Goal: Use online tool/utility: Utilize a website feature to perform a specific function

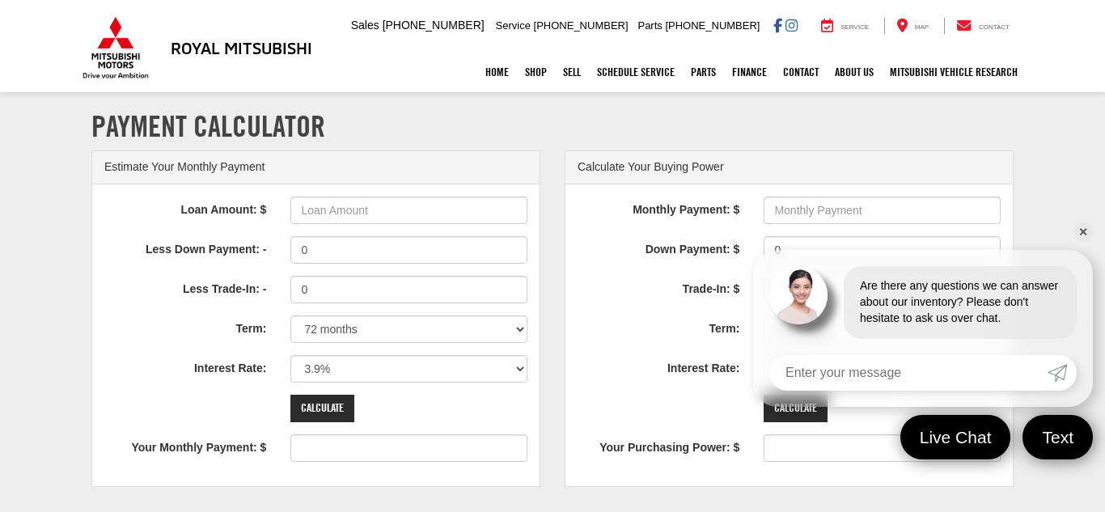
click at [1087, 229] on link "✕" at bounding box center [1083, 232] width 19 height 19
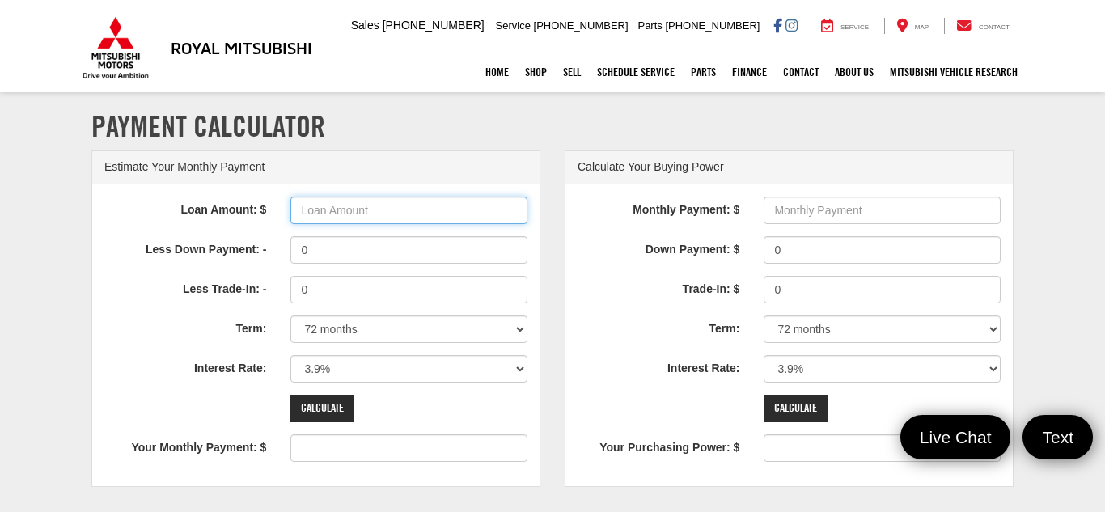
click at [391, 207] on input "Loan Amount: $" at bounding box center [408, 211] width 237 height 28
type input "28,000"
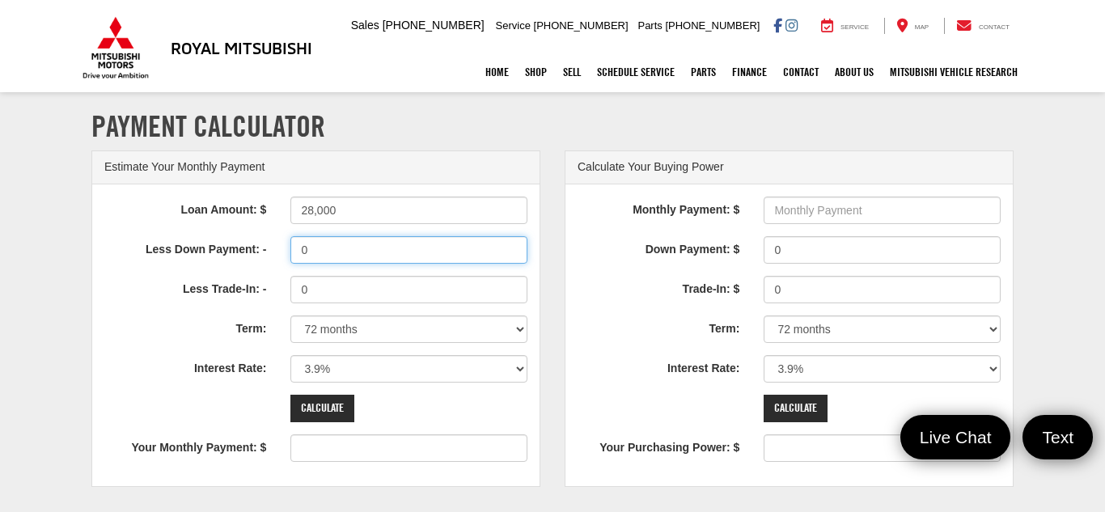
click at [329, 252] on input "0" at bounding box center [408, 250] width 237 height 28
click at [317, 251] on input "0" at bounding box center [408, 250] width 237 height 28
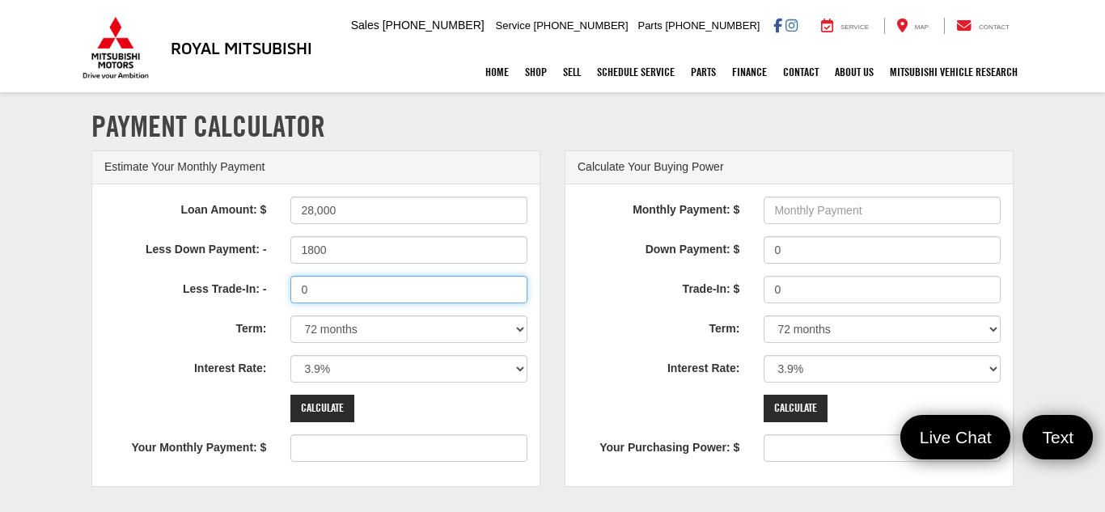
click at [320, 295] on input "0" at bounding box center [408, 290] width 237 height 28
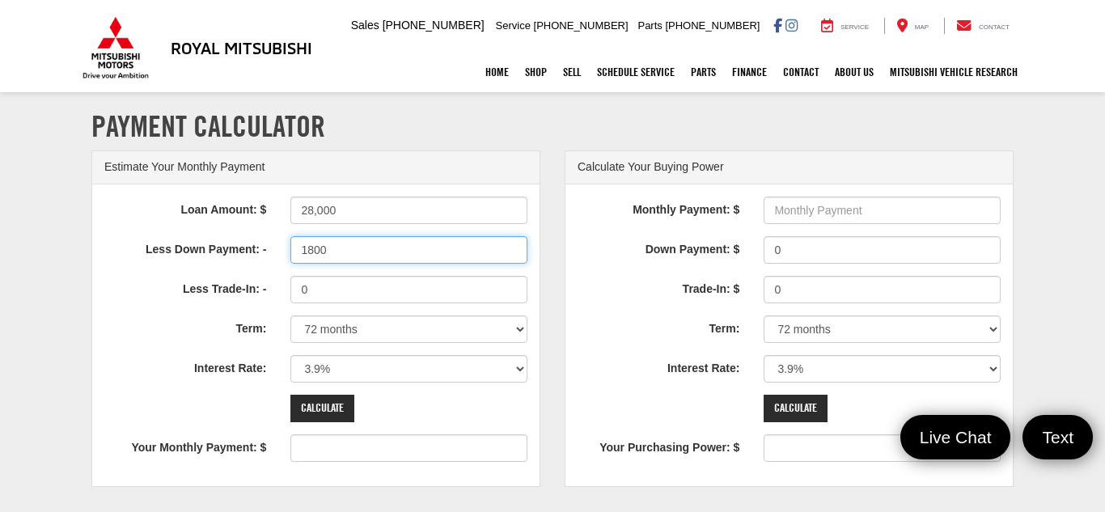
click at [328, 248] on input "1800" at bounding box center [408, 250] width 237 height 28
type input "1800.00"
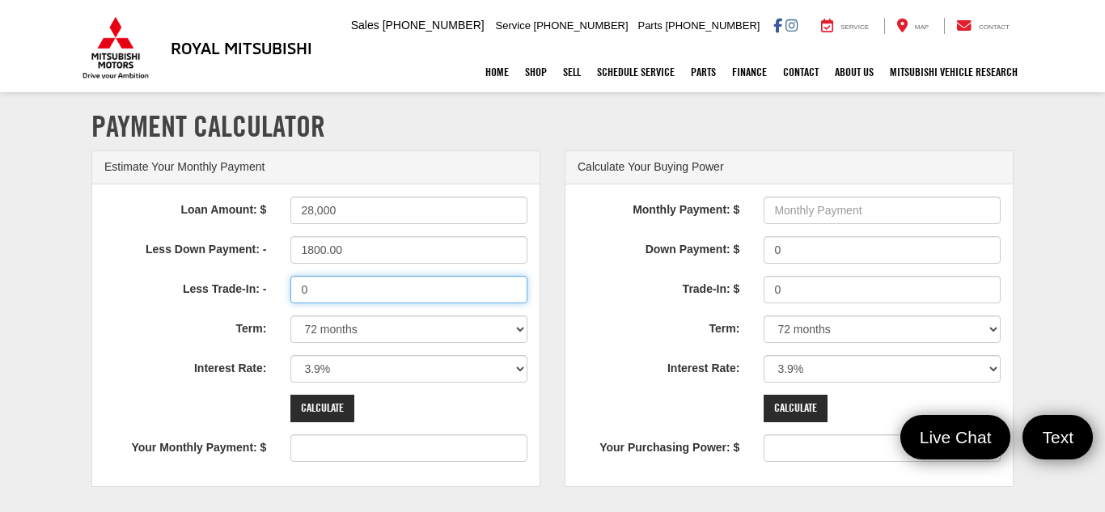
click at [364, 293] on input "0" at bounding box center [408, 290] width 237 height 28
type input "7000.00"
click at [521, 329] on select "12 months 24 months 36 months 48 months 60 months 66 months 72 months 84 months" at bounding box center [408, 330] width 237 height 28
click at [524, 329] on select "12 months 24 months 36 months 48 months 60 months 66 months 72 months 84 months" at bounding box center [408, 330] width 237 height 28
select select "60"
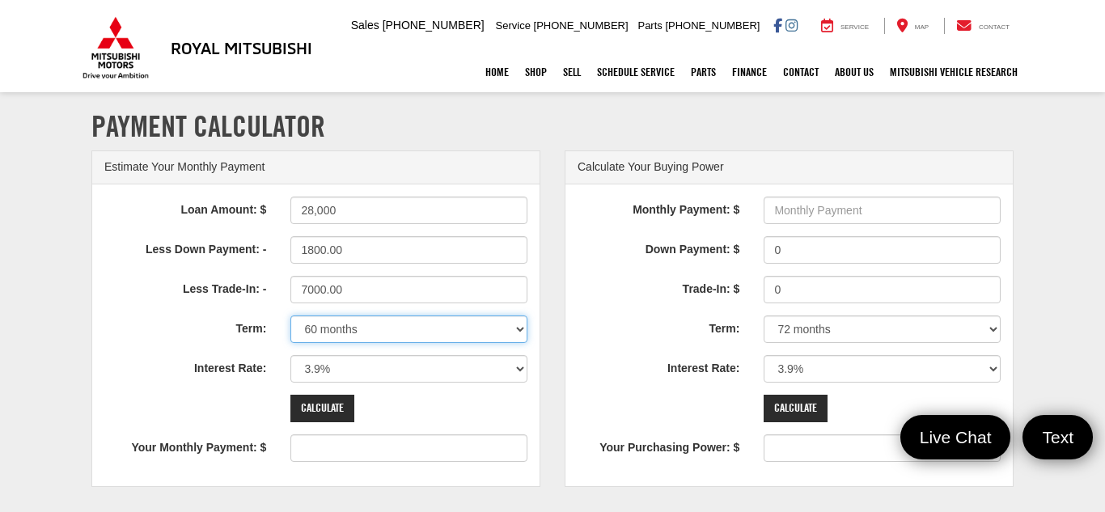
click at [290, 316] on select "12 months 24 months 36 months 48 months 60 months 66 months 72 months 84 months" at bounding box center [408, 330] width 237 height 28
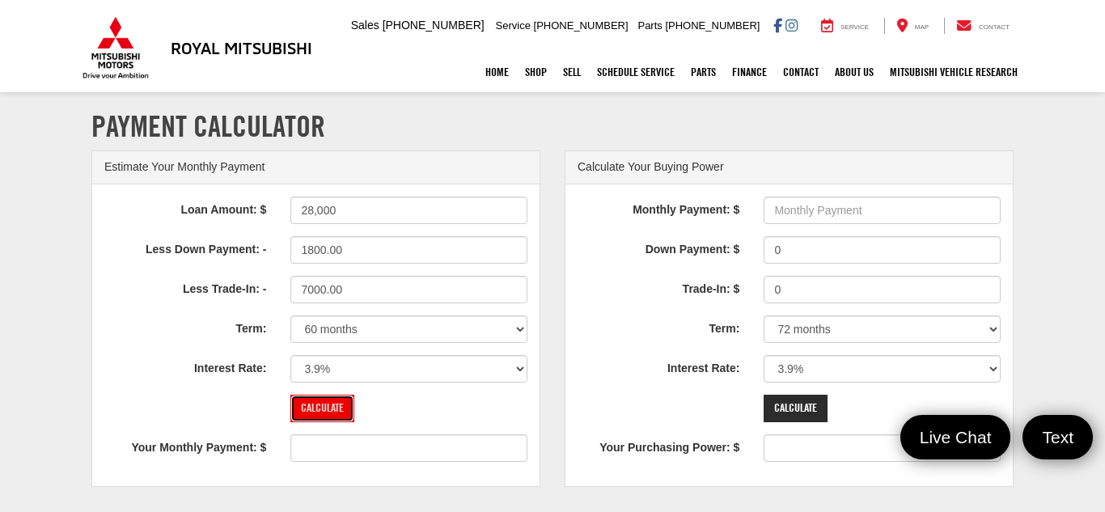
click at [316, 406] on input "Calculate" at bounding box center [322, 409] width 64 height 28
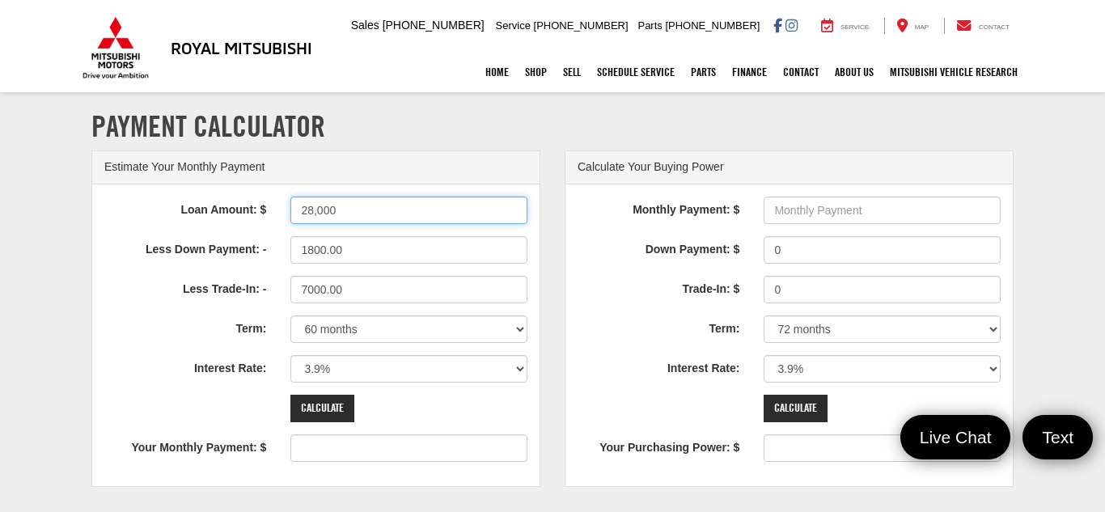
click at [360, 209] on input "28,000" at bounding box center [408, 211] width 237 height 28
type input "28000"
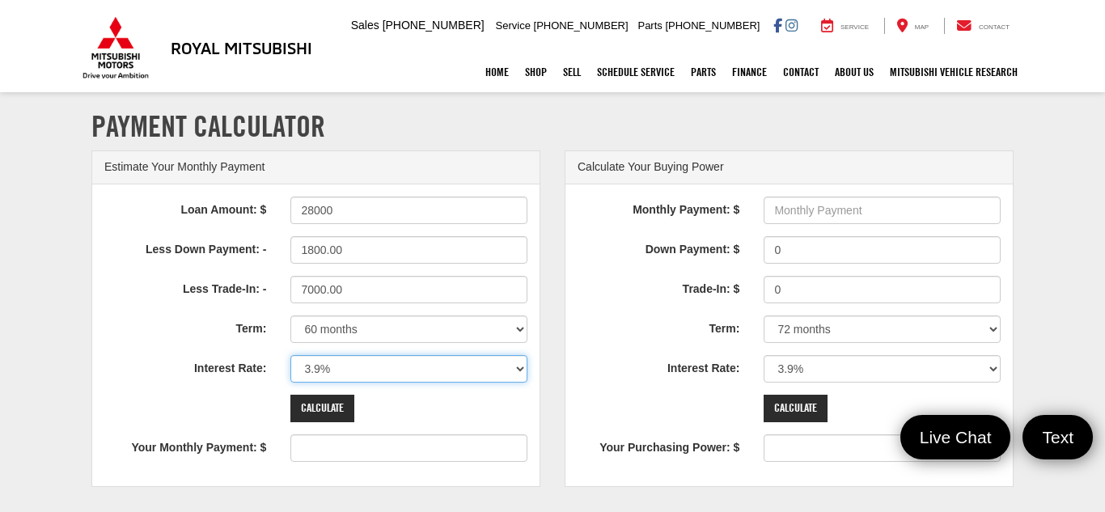
click at [524, 367] on select "0% 0.9% 1.9% 2.9% 3.9% 4.9% 5.9% 6.9% 7.9% 8.9% 9.9% 10.9% 11.9% 12.9% 13.9% 14…" at bounding box center [408, 369] width 237 height 28
type input "353"
select select "5.9"
click at [290, 355] on select "0% 0.9% 1.9% 2.9% 3.9% 4.9% 5.9% 6.9% 7.9% 8.9% 9.9% 10.9% 11.9% 12.9% 13.9% 14…" at bounding box center [408, 369] width 237 height 28
type input "370"
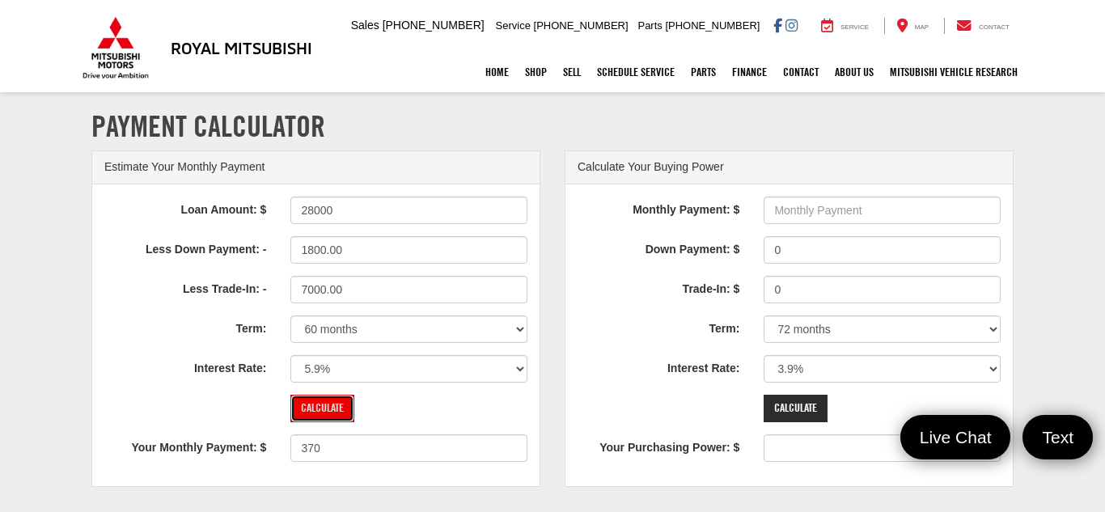
click at [340, 411] on input "Calculate" at bounding box center [322, 409] width 64 height 28
click at [329, 409] on input "Calculate" at bounding box center [322, 409] width 64 height 28
